Goal: Information Seeking & Learning: Learn about a topic

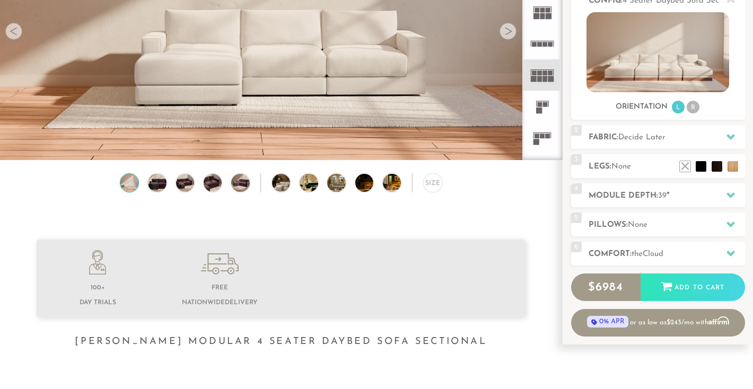
scroll to position [158, 0]
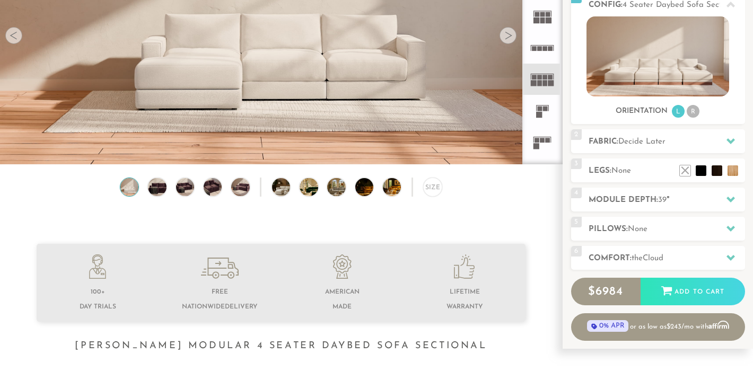
click at [533, 83] on rect at bounding box center [534, 83] width 6 height 6
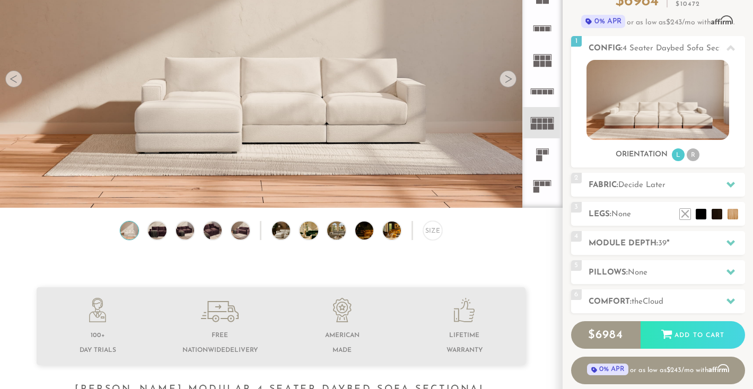
scroll to position [102, 0]
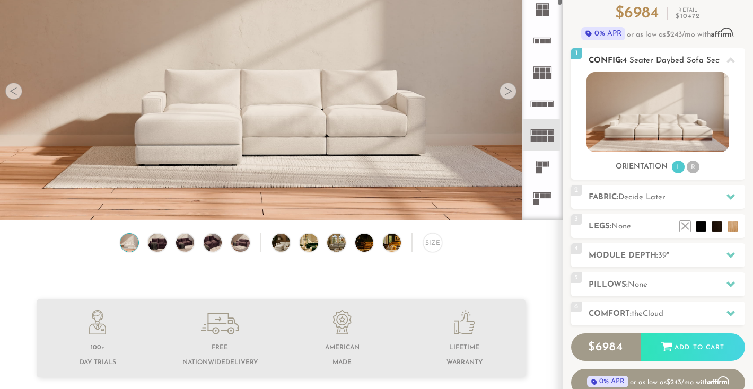
click at [667, 97] on img at bounding box center [658, 112] width 143 height 80
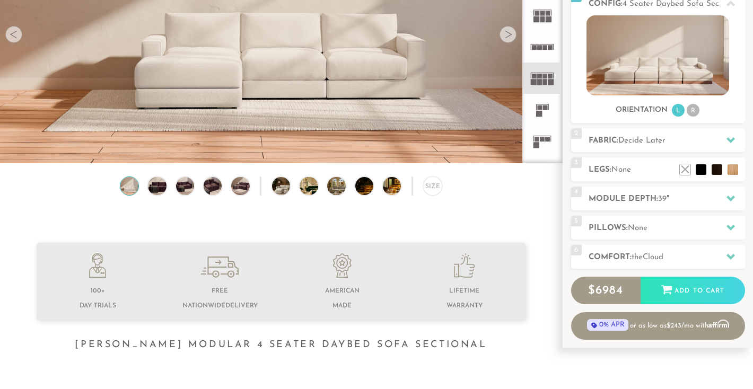
scroll to position [160, 0]
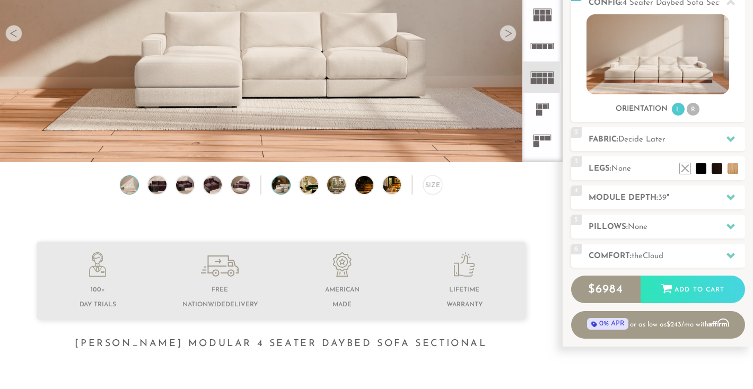
click at [286, 185] on img at bounding box center [288, 185] width 32 height 18
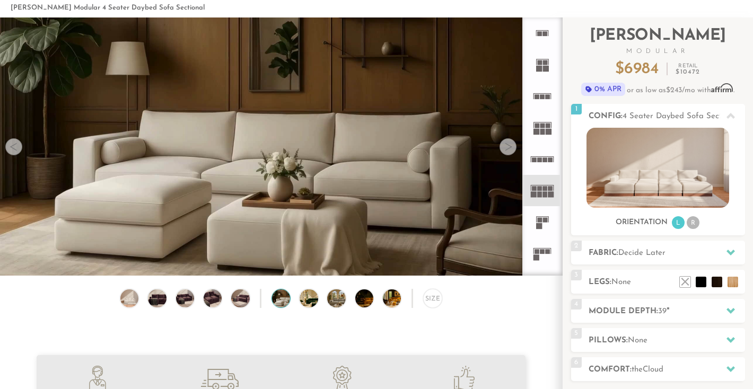
scroll to position [46, 0]
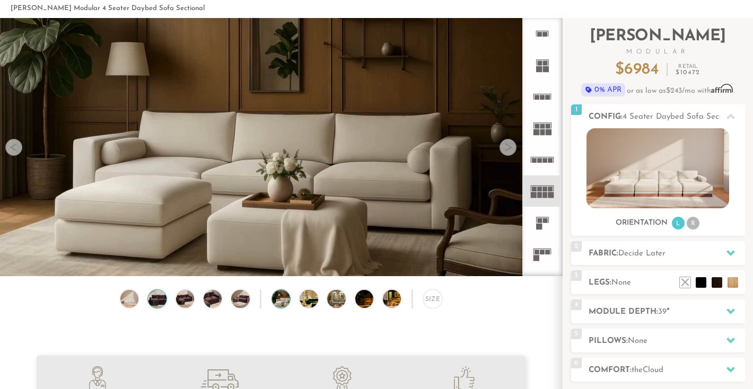
click at [156, 301] on img at bounding box center [157, 299] width 22 height 18
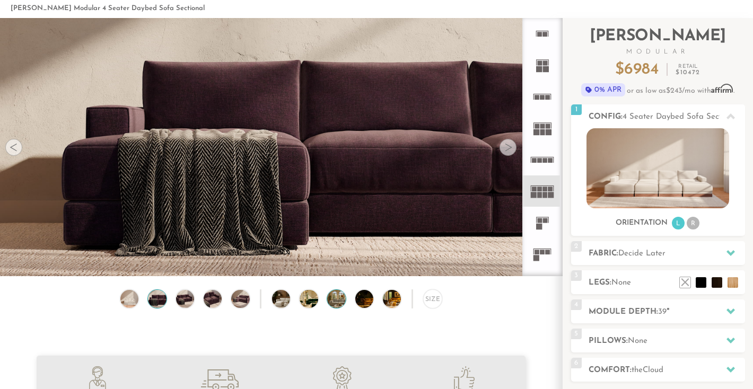
click at [337, 298] on img at bounding box center [343, 299] width 32 height 18
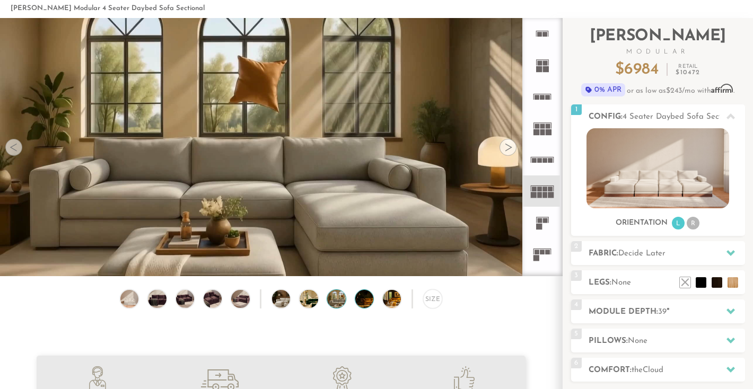
click at [369, 298] on img at bounding box center [371, 299] width 32 height 18
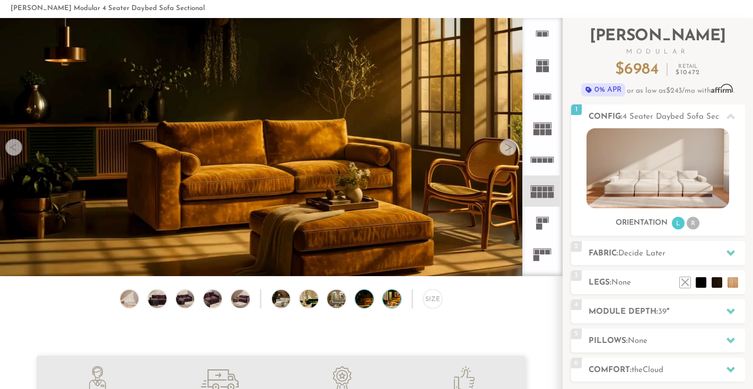
click at [393, 299] on img at bounding box center [399, 299] width 32 height 18
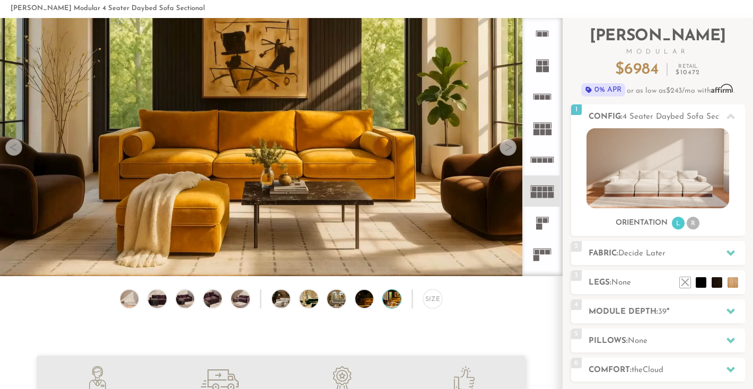
click at [292, 300] on div "Size" at bounding box center [281, 302] width 562 height 24
click at [282, 299] on img at bounding box center [288, 299] width 32 height 18
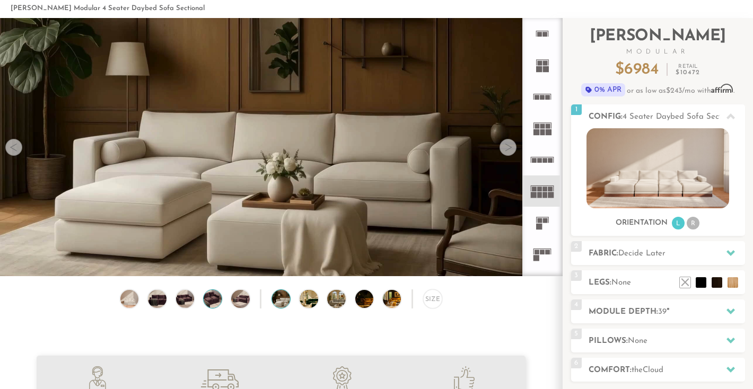
click at [213, 298] on img at bounding box center [213, 299] width 22 height 18
